Goal: Browse casually

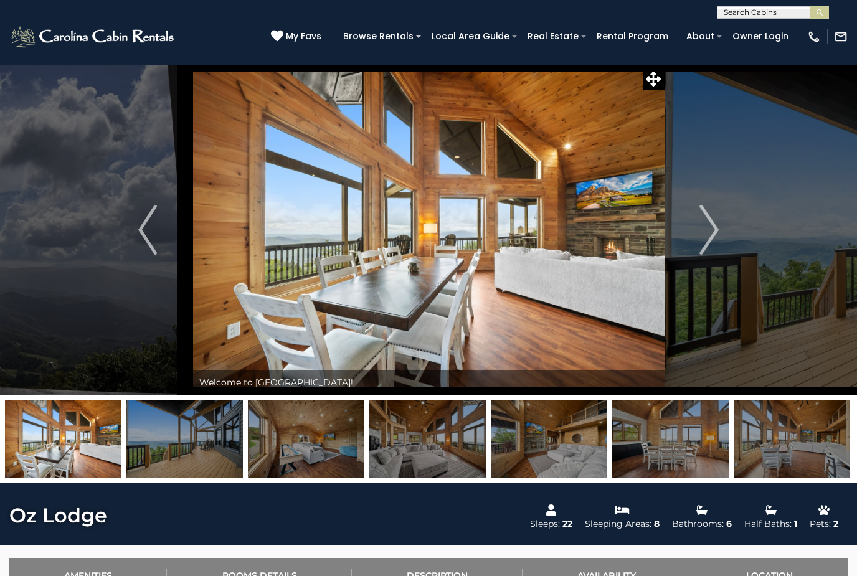
click at [472, 267] on img at bounding box center [429, 230] width 472 height 330
click at [607, 283] on img at bounding box center [429, 230] width 472 height 330
click at [538, 290] on img at bounding box center [429, 230] width 472 height 330
click at [91, 441] on img at bounding box center [63, 439] width 117 height 78
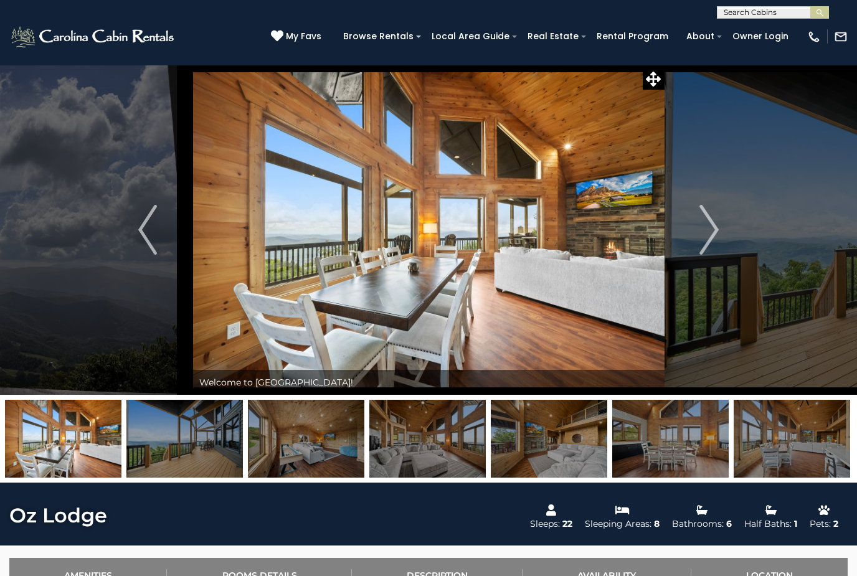
click at [75, 444] on img at bounding box center [63, 439] width 117 height 78
click at [167, 445] on img at bounding box center [184, 439] width 117 height 78
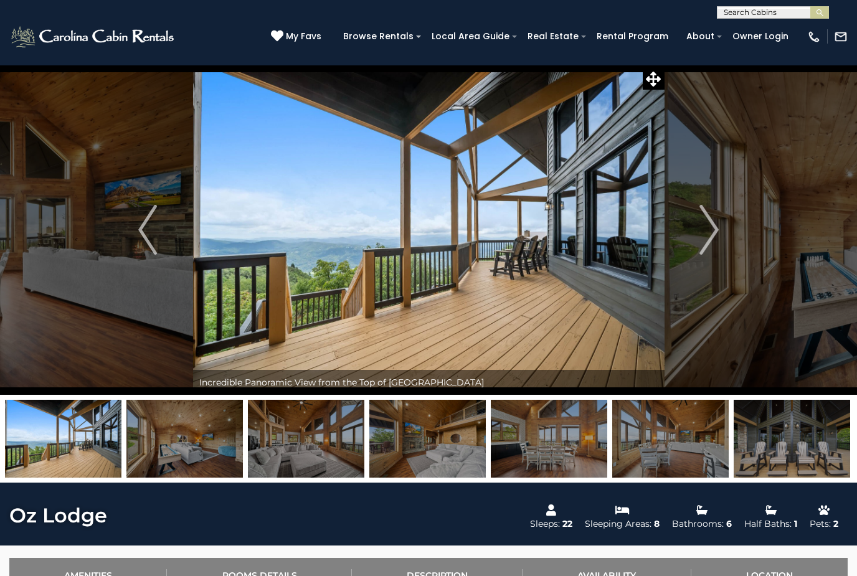
click at [84, 443] on img at bounding box center [63, 439] width 117 height 78
click at [141, 223] on img "Previous" at bounding box center [147, 230] width 19 height 50
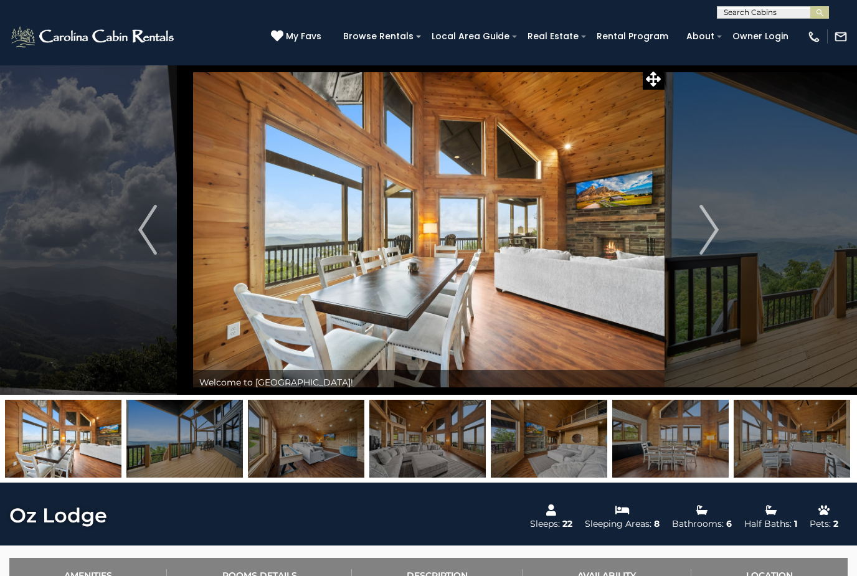
click at [641, 79] on img at bounding box center [429, 230] width 472 height 330
click at [650, 86] on icon at bounding box center [653, 79] width 15 height 15
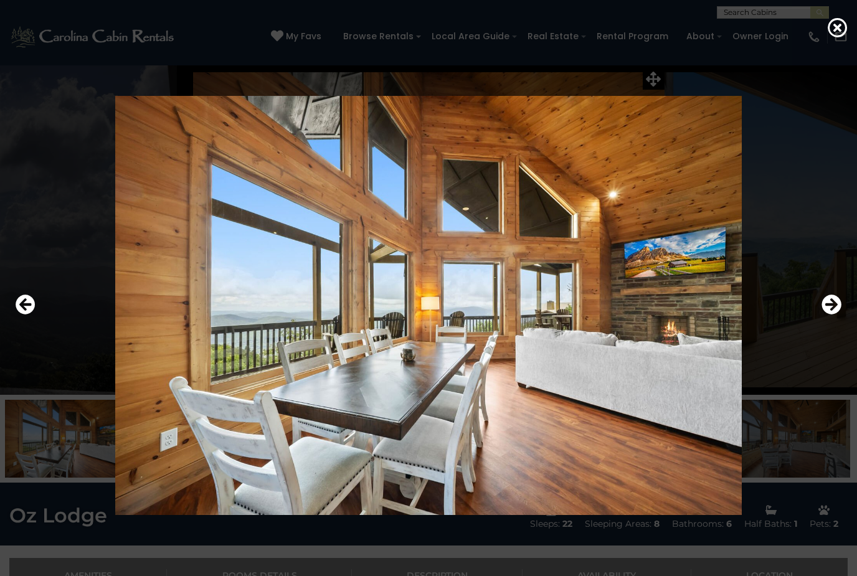
click at [829, 315] on icon "Next" at bounding box center [832, 305] width 20 height 20
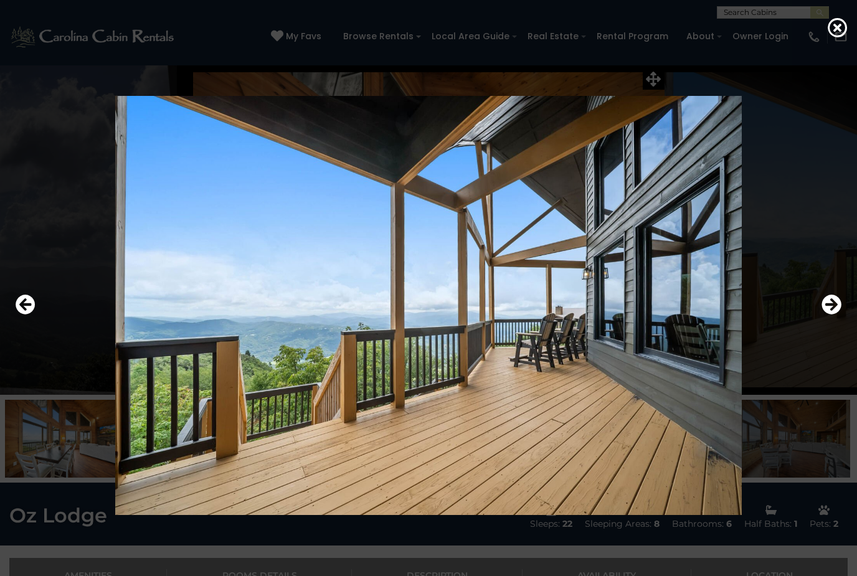
click at [822, 320] on button "Next" at bounding box center [832, 305] width 20 height 29
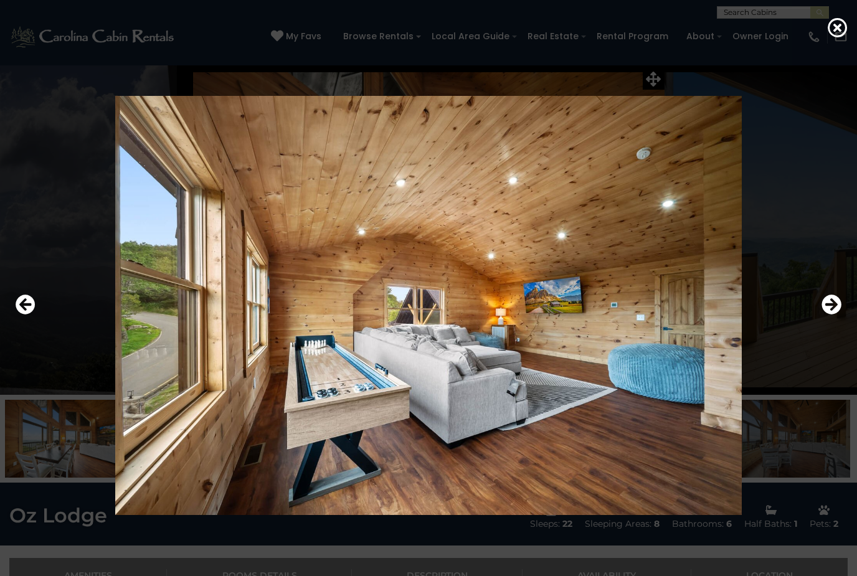
click at [824, 344] on div at bounding box center [428, 305] width 839 height 519
click at [836, 315] on icon "Next" at bounding box center [832, 305] width 20 height 20
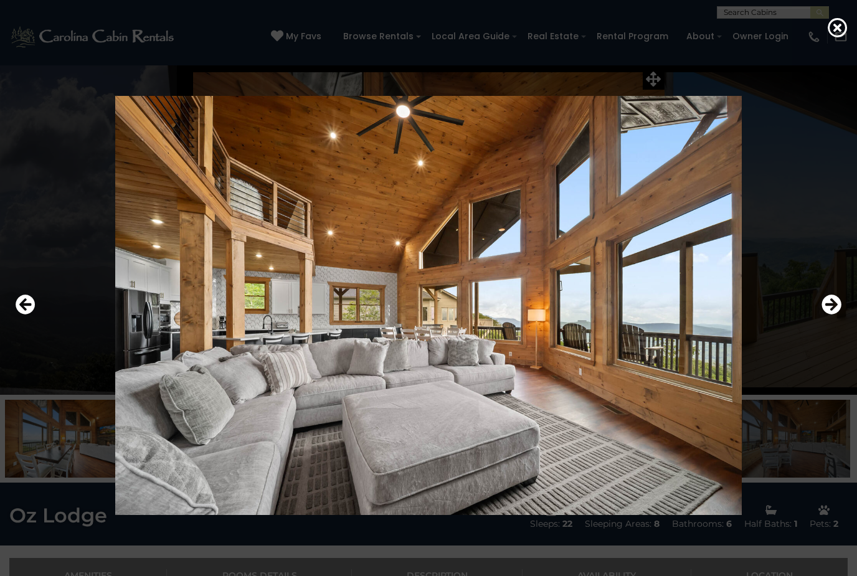
click at [829, 315] on icon "Next" at bounding box center [832, 305] width 20 height 20
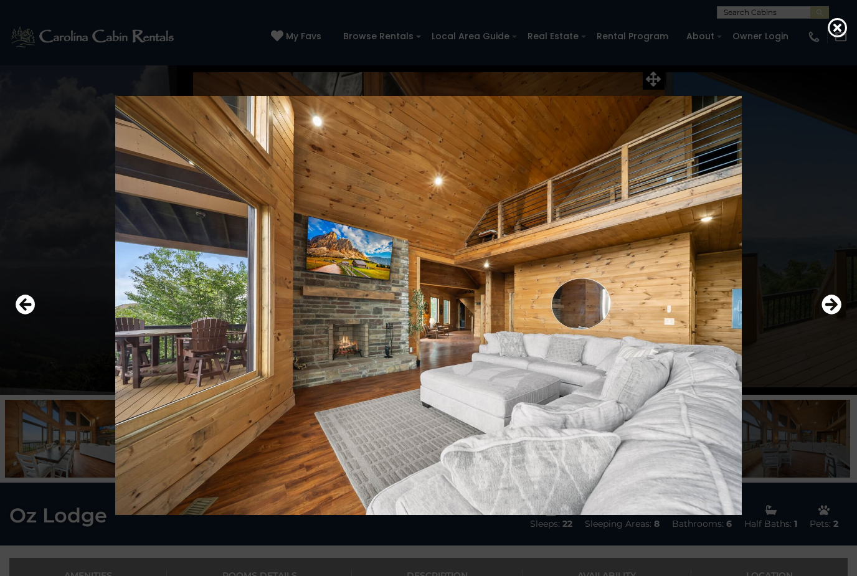
click at [833, 315] on icon "Next" at bounding box center [832, 305] width 20 height 20
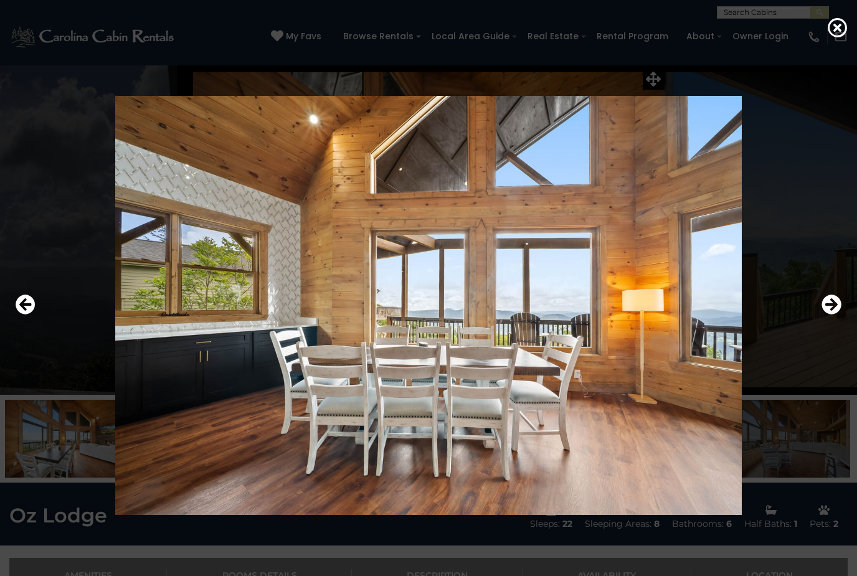
click at [830, 315] on icon "Next" at bounding box center [832, 305] width 20 height 20
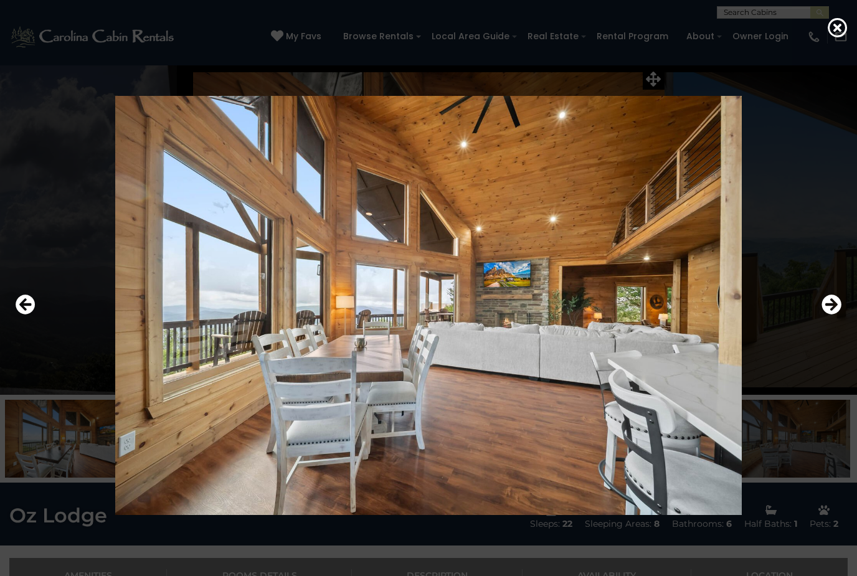
click at [832, 315] on icon "Next" at bounding box center [832, 305] width 20 height 20
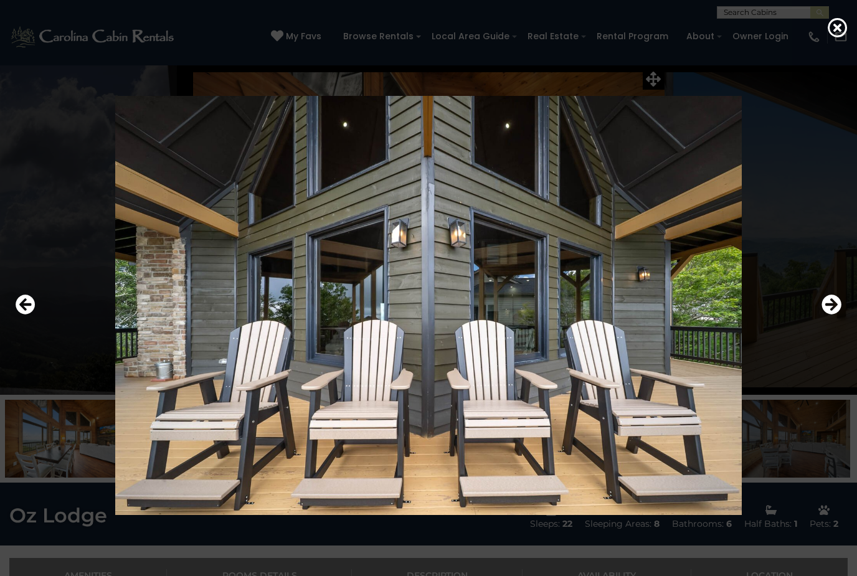
click at [824, 315] on icon "Next" at bounding box center [832, 305] width 20 height 20
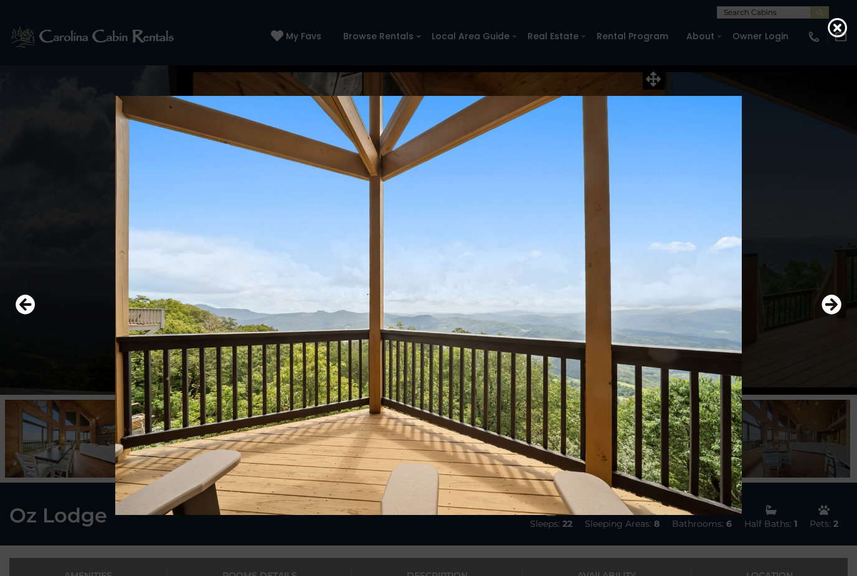
click at [825, 315] on icon "Next" at bounding box center [832, 305] width 20 height 20
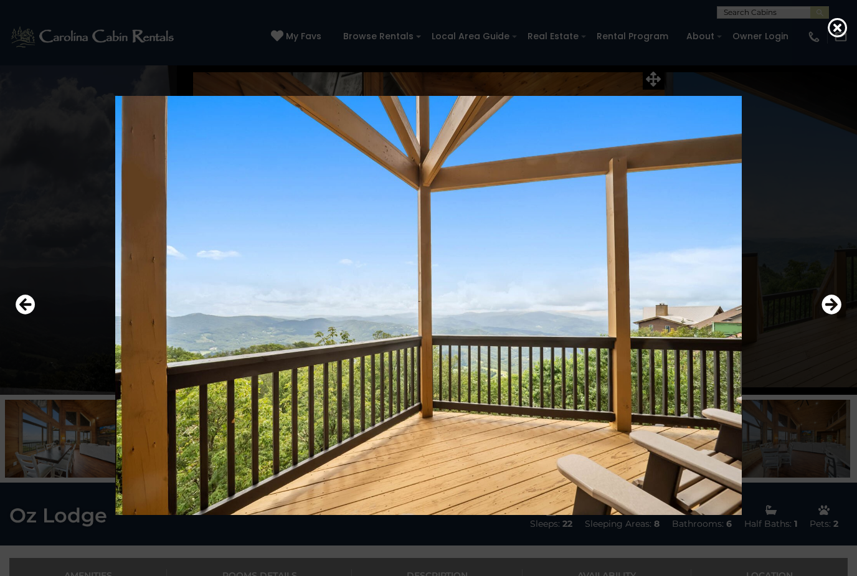
click at [826, 315] on icon "Next" at bounding box center [832, 305] width 20 height 20
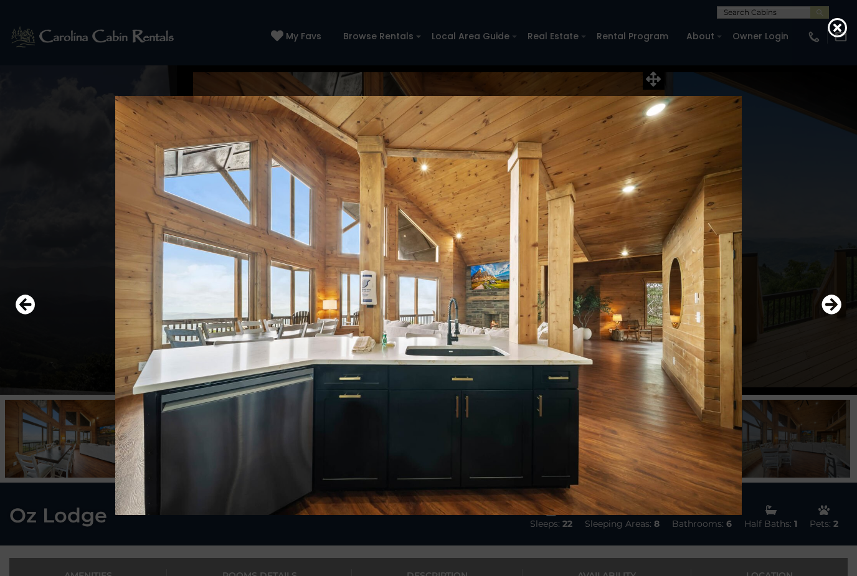
click at [823, 320] on button "Next" at bounding box center [832, 305] width 20 height 29
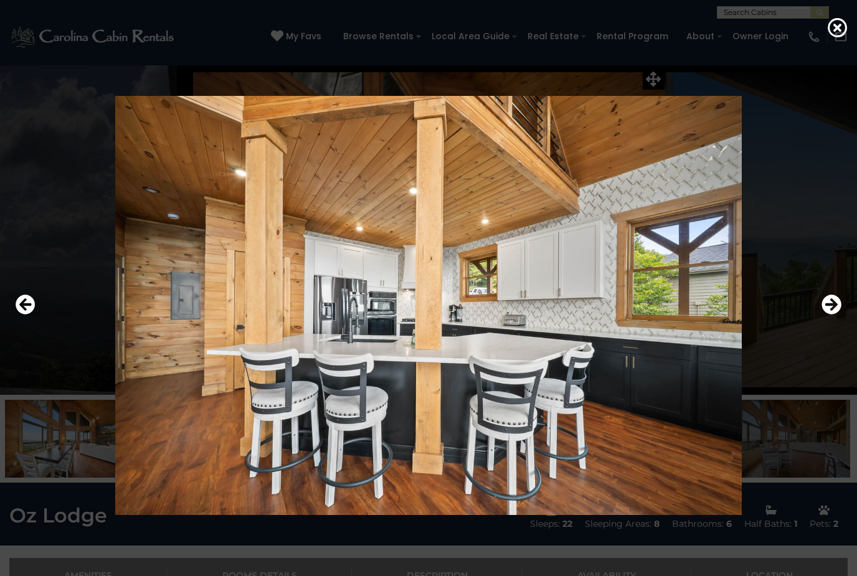
click at [822, 315] on icon "Next" at bounding box center [832, 305] width 20 height 20
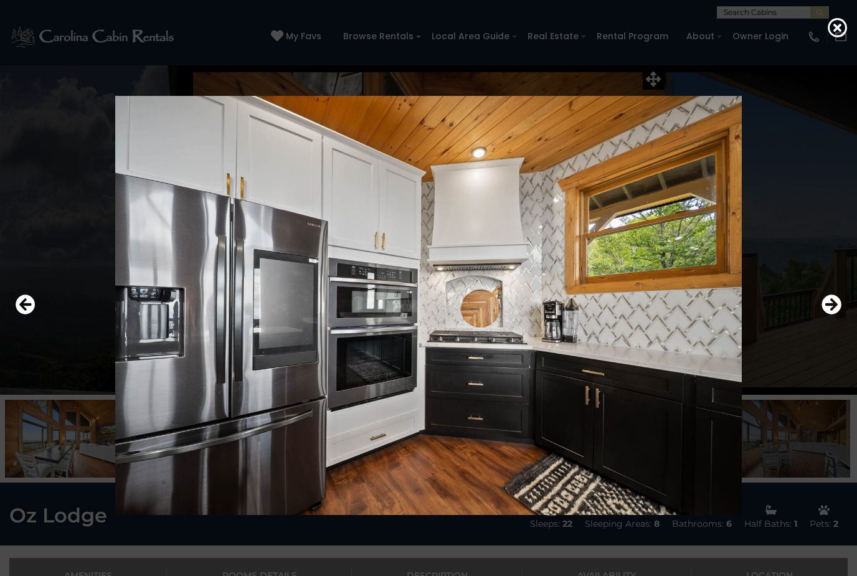
click at [823, 320] on button "Next" at bounding box center [832, 305] width 20 height 29
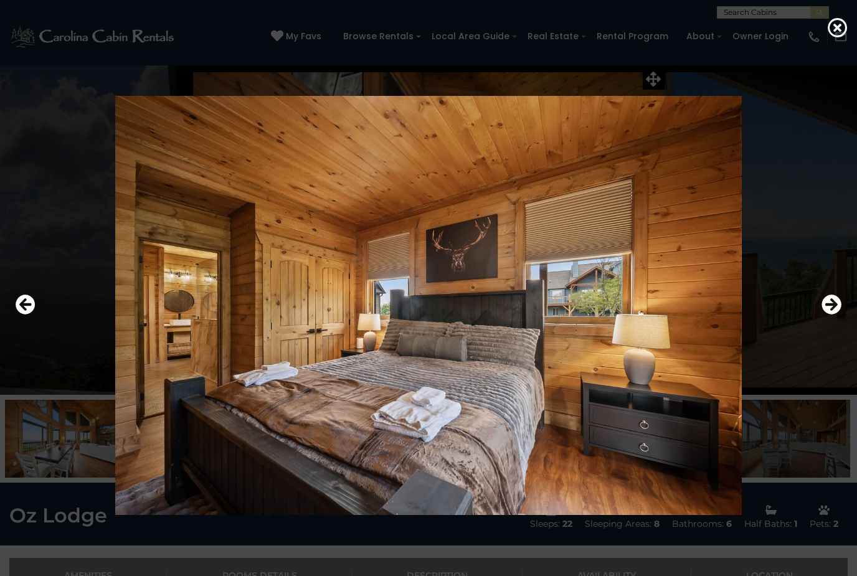
click at [822, 315] on icon "Next" at bounding box center [832, 305] width 20 height 20
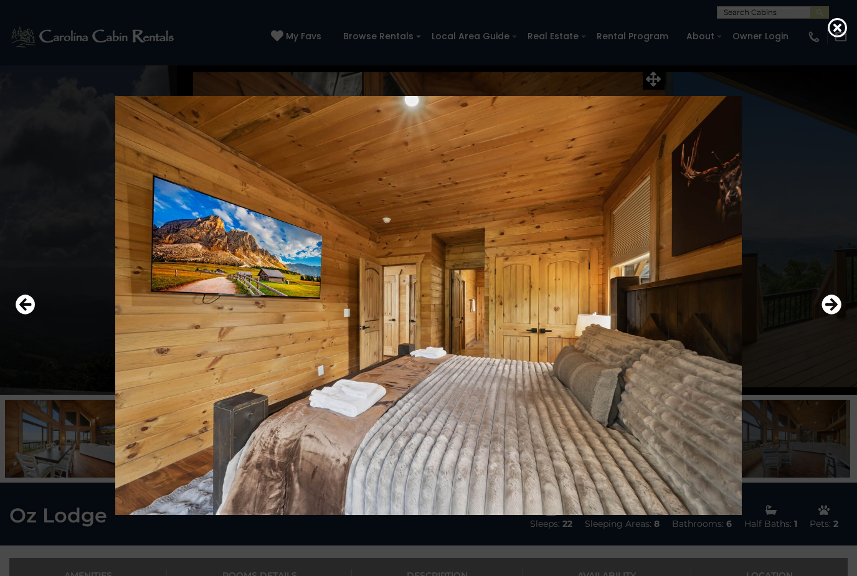
click at [824, 315] on icon "Next" at bounding box center [832, 305] width 20 height 20
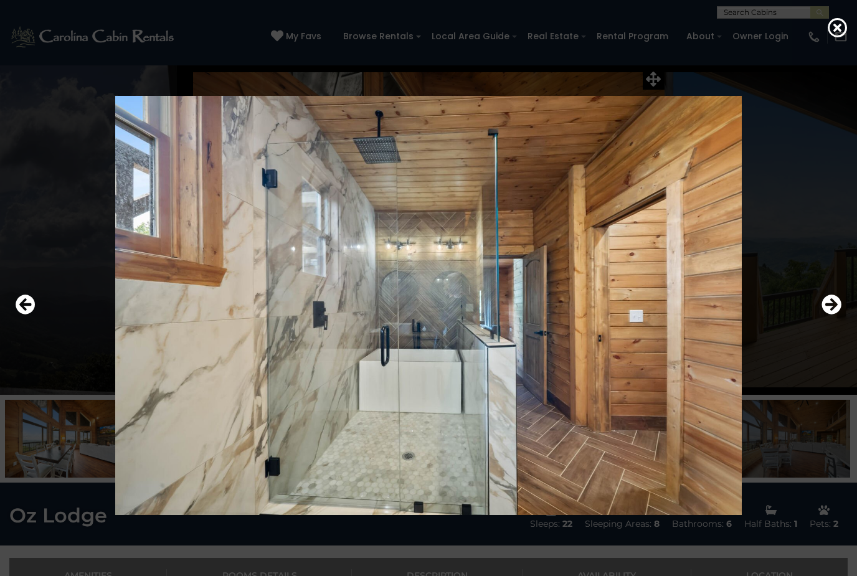
click at [825, 315] on icon "Next" at bounding box center [832, 305] width 20 height 20
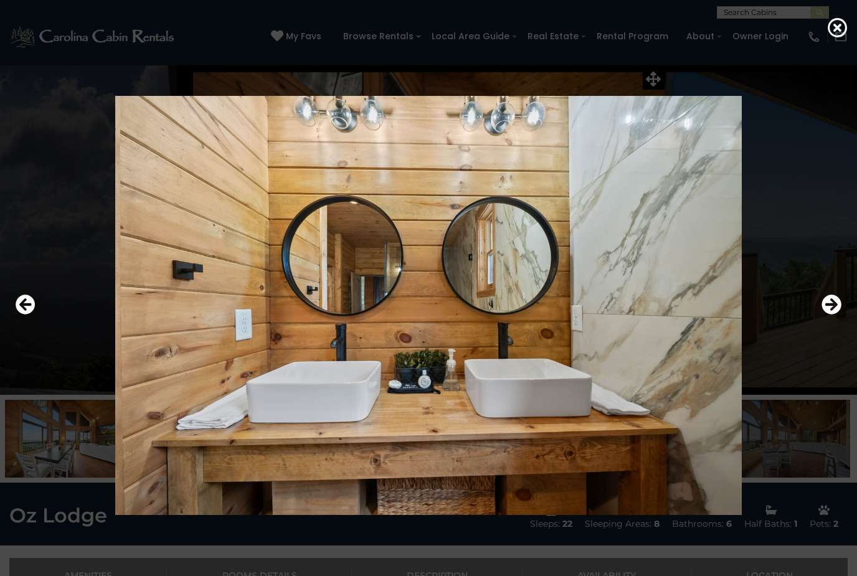
click at [827, 315] on icon "Next" at bounding box center [832, 305] width 20 height 20
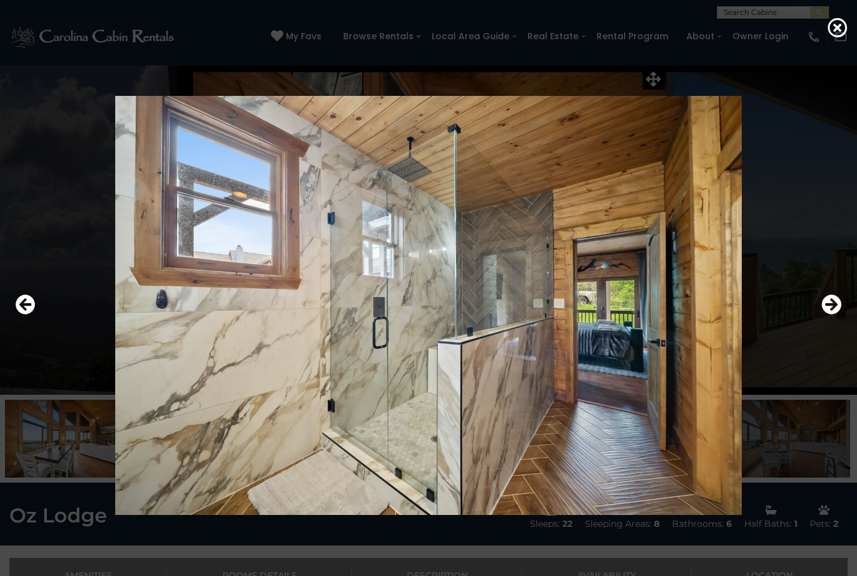
click at [826, 320] on button "Next" at bounding box center [832, 305] width 20 height 29
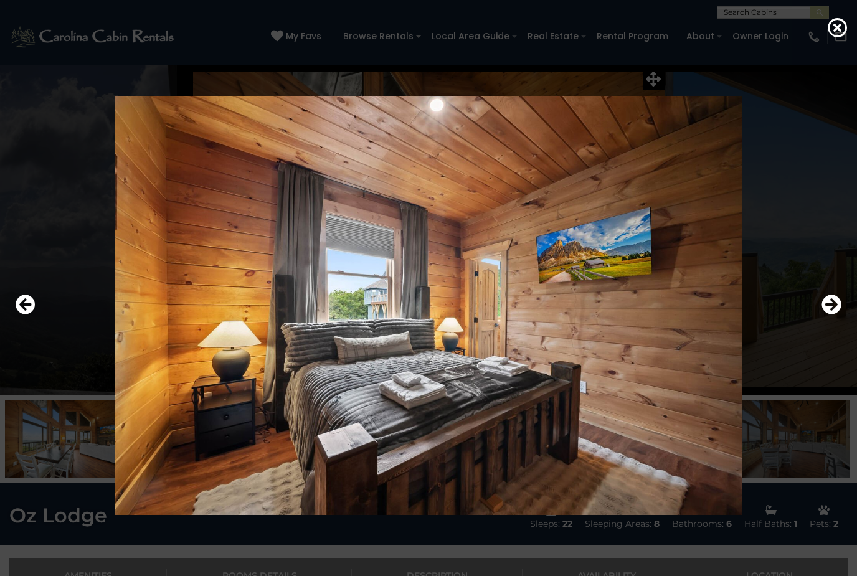
click at [827, 320] on button "Next" at bounding box center [832, 305] width 20 height 29
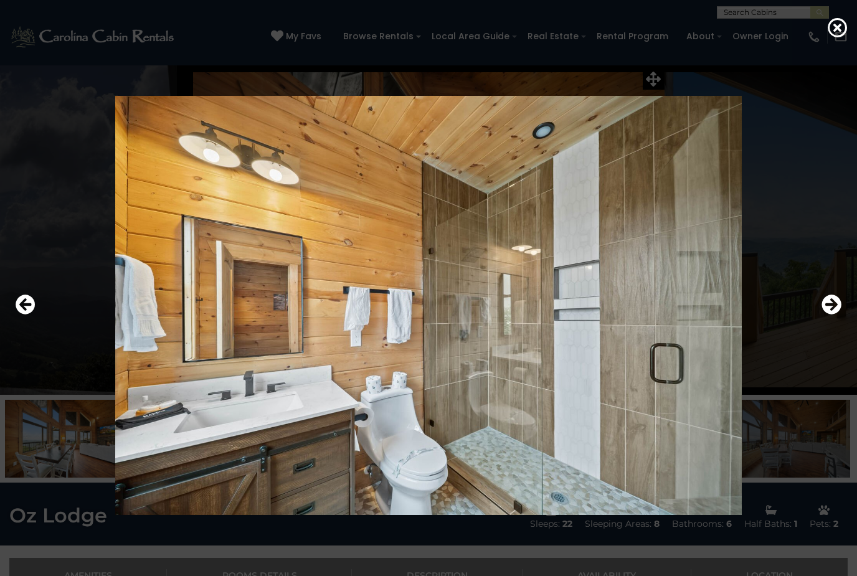
click at [21, 315] on icon "Previous" at bounding box center [26, 305] width 20 height 20
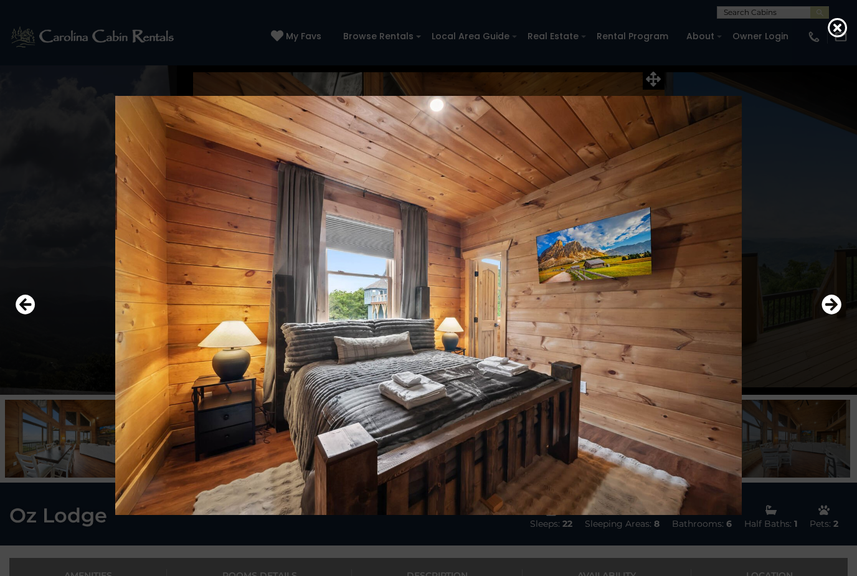
click at [18, 315] on icon "Previous" at bounding box center [26, 305] width 20 height 20
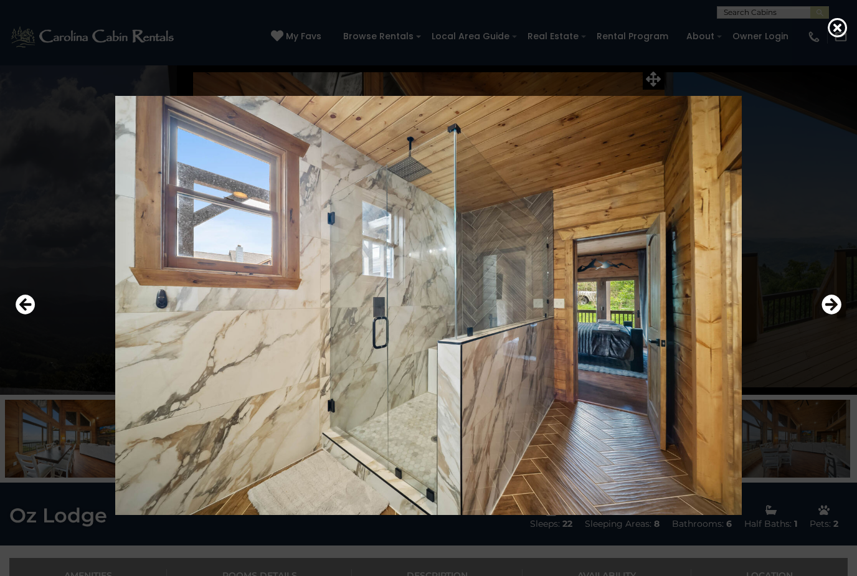
click at [31, 320] on button "Previous" at bounding box center [26, 305] width 20 height 29
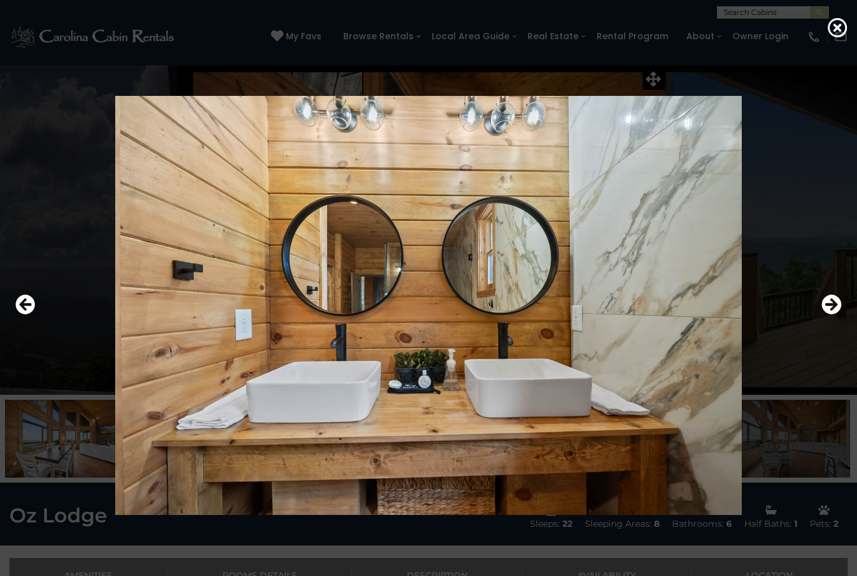
click at [29, 320] on button "Previous" at bounding box center [26, 305] width 20 height 29
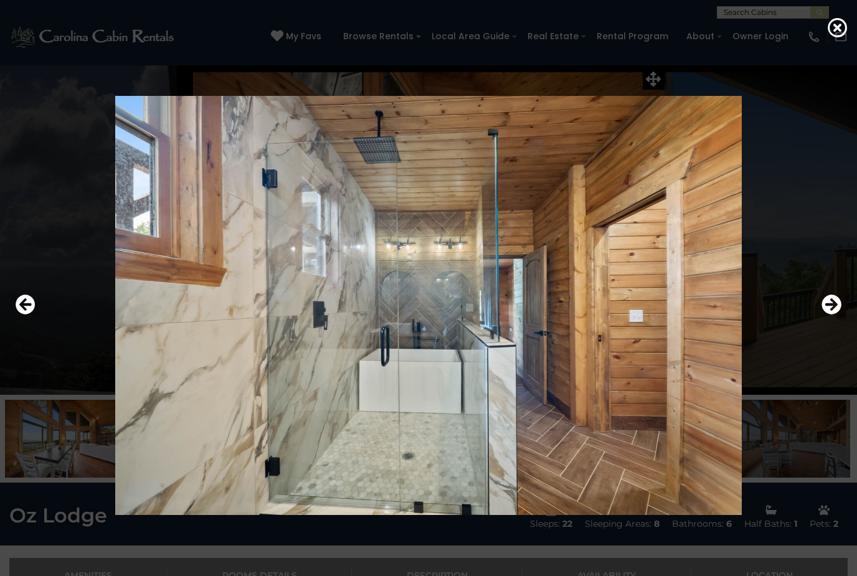
click at [846, 32] on icon at bounding box center [838, 27] width 20 height 20
